Goal: Task Accomplishment & Management: Complete application form

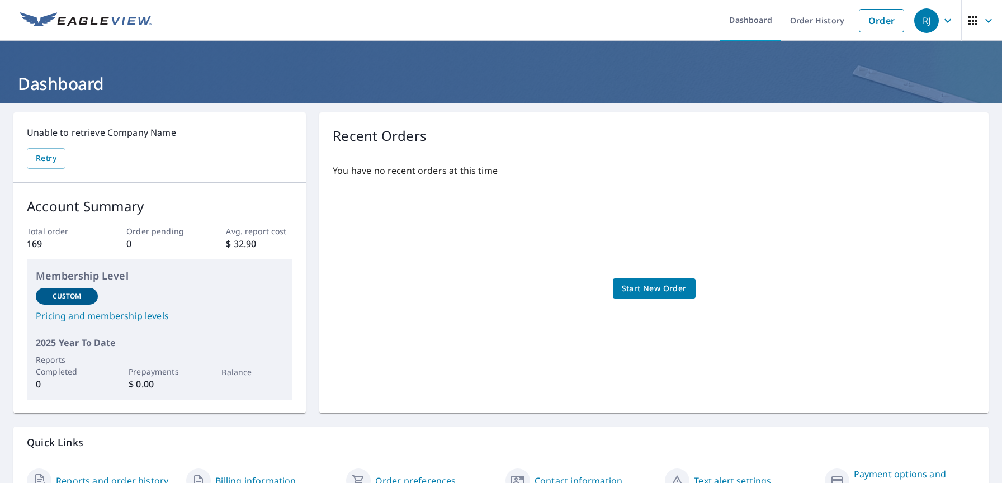
click at [637, 290] on span "Start New Order" at bounding box center [654, 289] width 65 height 14
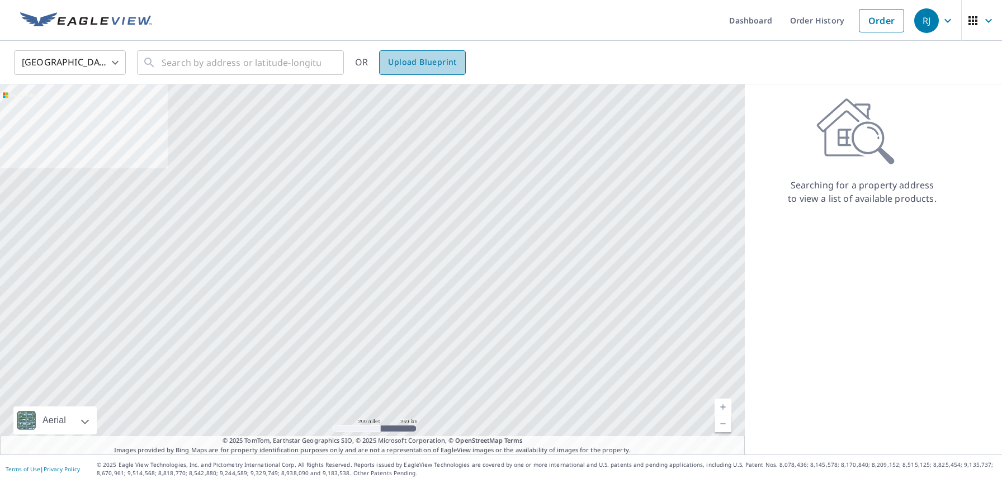
click at [428, 67] on span "Upload Blueprint" at bounding box center [422, 62] width 68 height 14
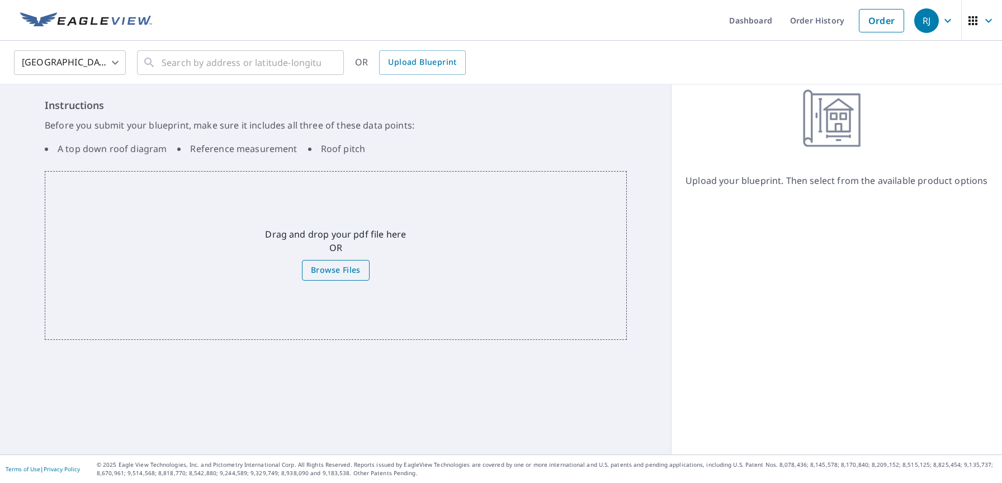
click at [351, 271] on span "Browse Files" at bounding box center [336, 270] width 50 height 14
click at [0, 0] on input "Browse Files" at bounding box center [0, 0] width 0 height 0
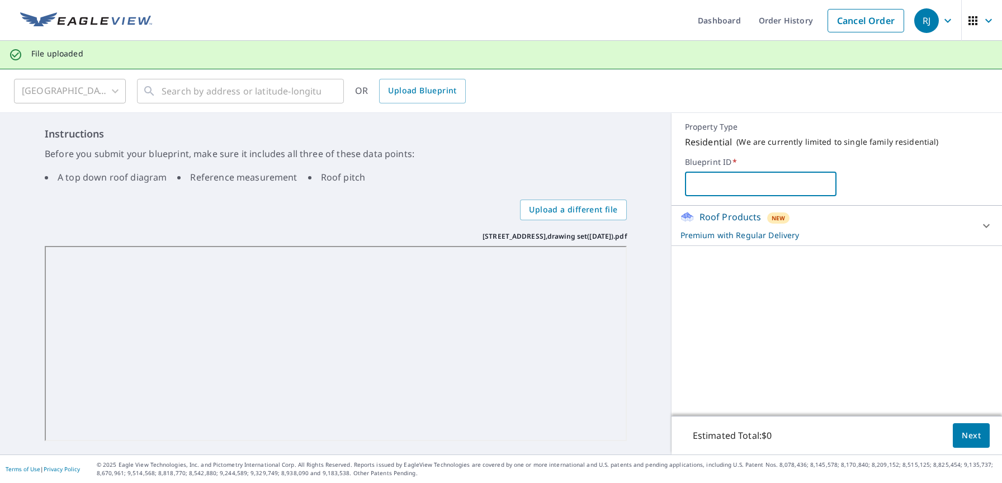
click at [733, 182] on input "text" at bounding box center [761, 183] width 152 height 31
type input "[STREET_ADDRESS]"
click at [976, 432] on span "Next" at bounding box center [971, 436] width 19 height 14
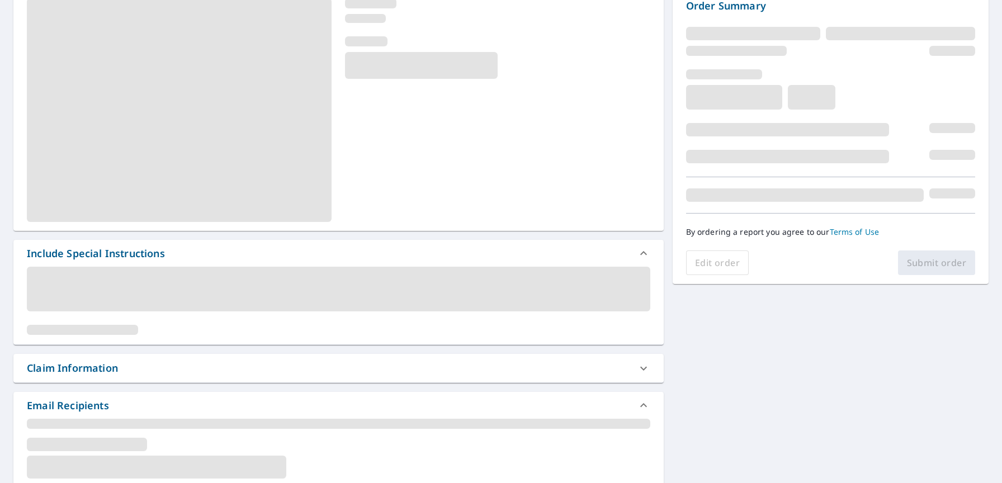
scroll to position [83, 0]
